Goal: Task Accomplishment & Management: Manage account settings

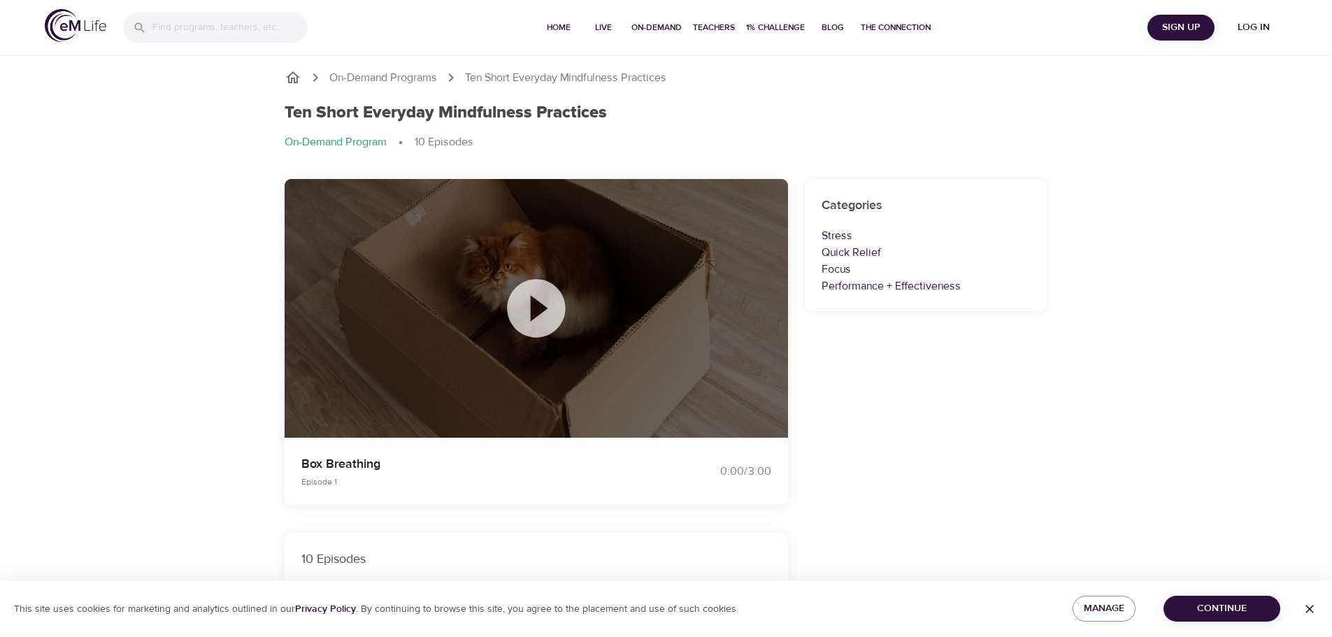
click at [525, 314] on icon at bounding box center [536, 308] width 58 height 58
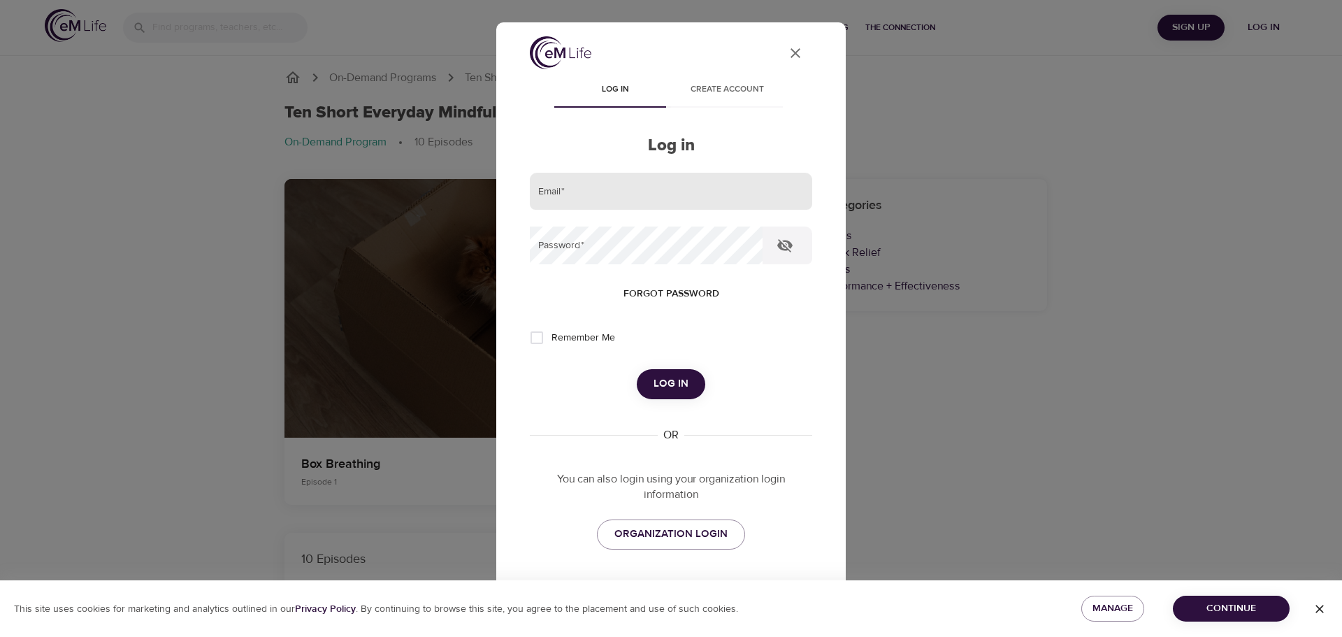
click at [720, 201] on input "email" at bounding box center [671, 192] width 282 height 38
type input "[EMAIL_ADDRESS][DOMAIN_NAME]"
click at [795, 294] on div "Forgot password" at bounding box center [671, 294] width 282 height 26
click at [782, 289] on div "Forgot password" at bounding box center [671, 294] width 282 height 26
click at [792, 145] on h2 "Log in" at bounding box center [671, 146] width 282 height 20
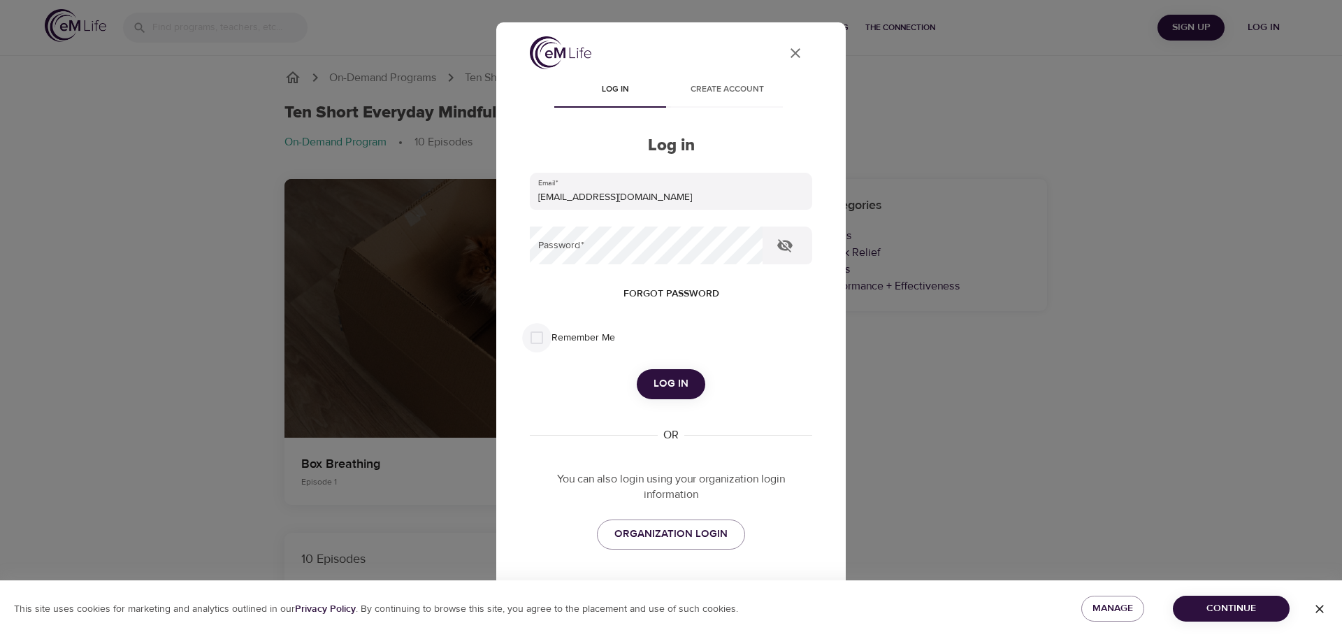
click at [542, 340] on input "Remember Me" at bounding box center [536, 337] width 29 height 29
checkbox input "true"
click at [793, 59] on button "User Profile" at bounding box center [796, 53] width 34 height 34
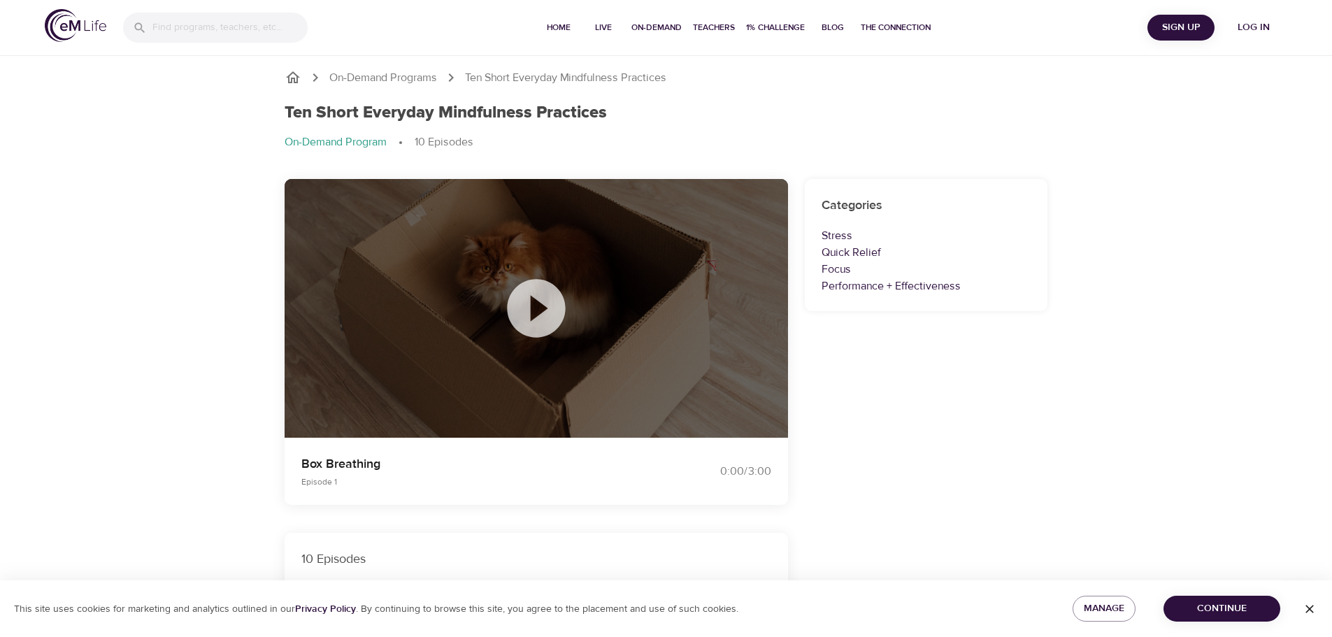
click at [533, 306] on icon at bounding box center [536, 308] width 70 height 70
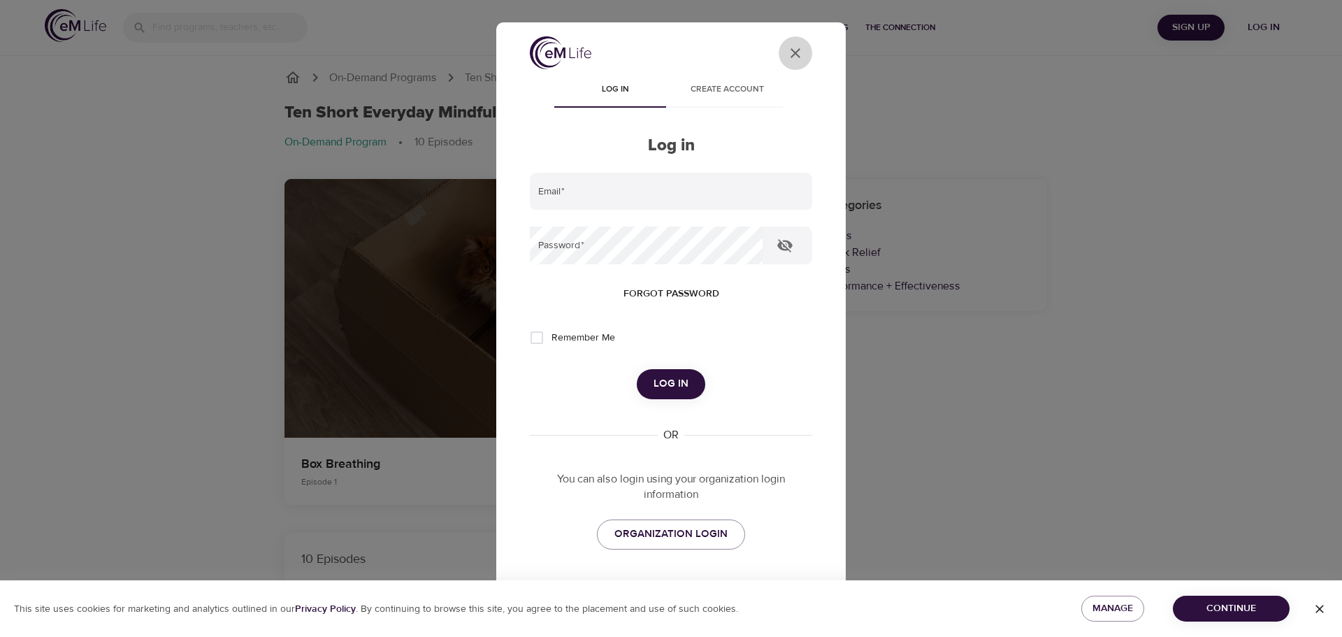
click at [787, 48] on icon "User Profile" at bounding box center [795, 53] width 17 height 17
